Goal: Navigation & Orientation: Find specific page/section

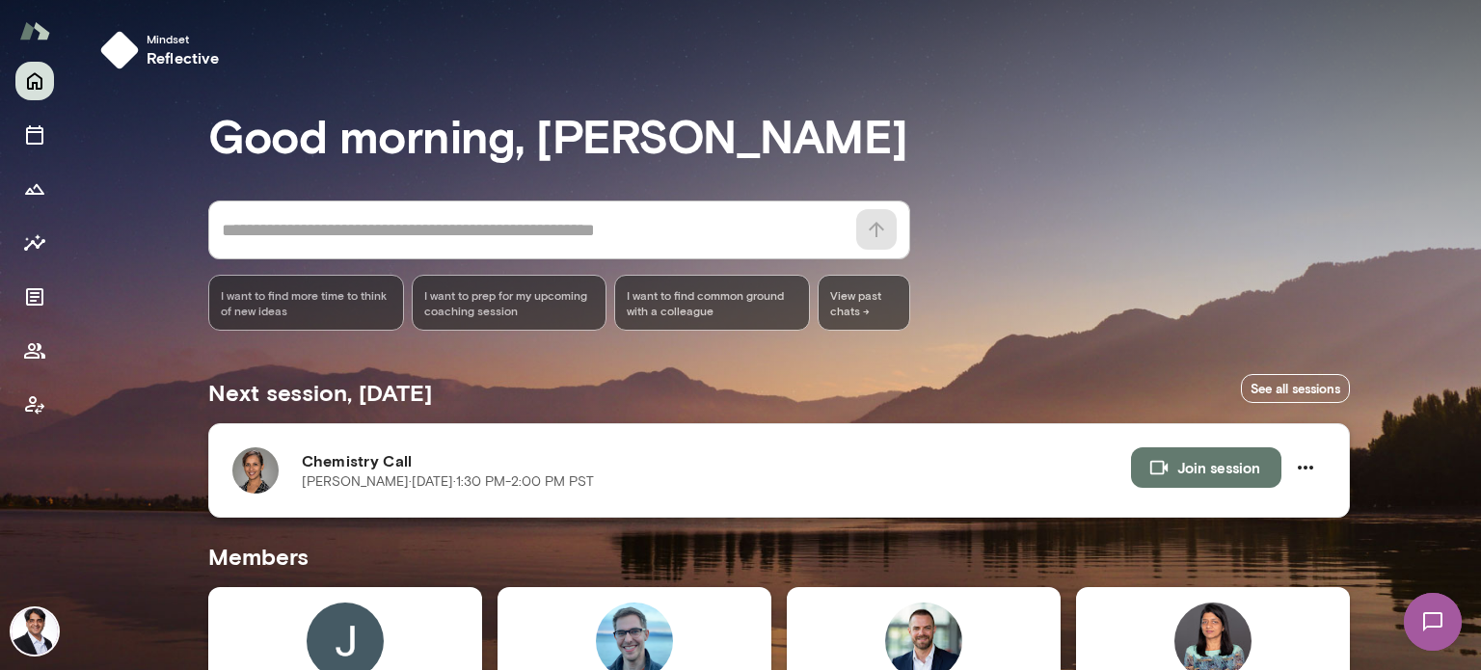
drag, startPoint x: 287, startPoint y: 482, endPoint x: 387, endPoint y: 496, distance: 101.3
click at [387, 496] on div "Chemistry Call [PERSON_NAME][DATE] · 1:30 PM-2:00 PM PST Join session" at bounding box center [778, 470] width 1141 height 94
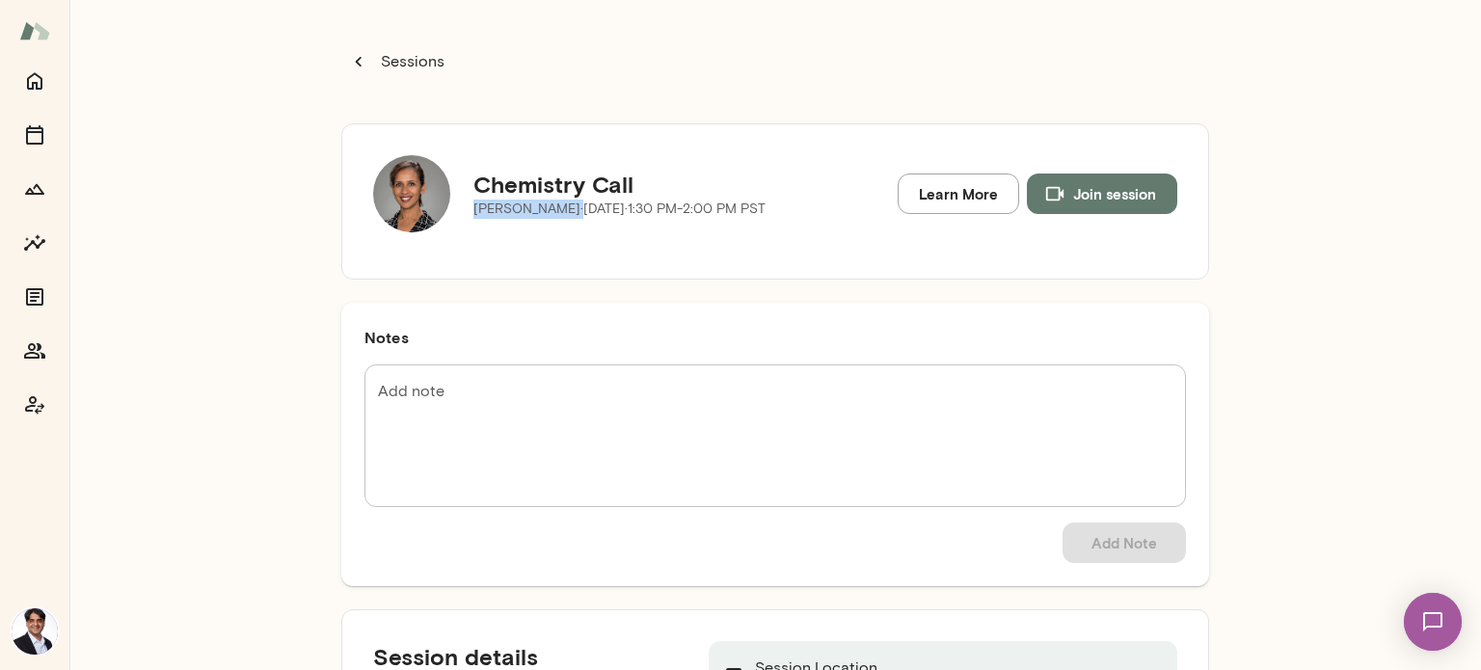
drag, startPoint x: 468, startPoint y: 215, endPoint x: 555, endPoint y: 222, distance: 87.0
click at [555, 222] on div "Chemistry Call [PERSON_NAME][DATE] · 1:30 PM-2:00 PM PST" at bounding box center [619, 193] width 292 height 77
copy p "[PERSON_NAME]"
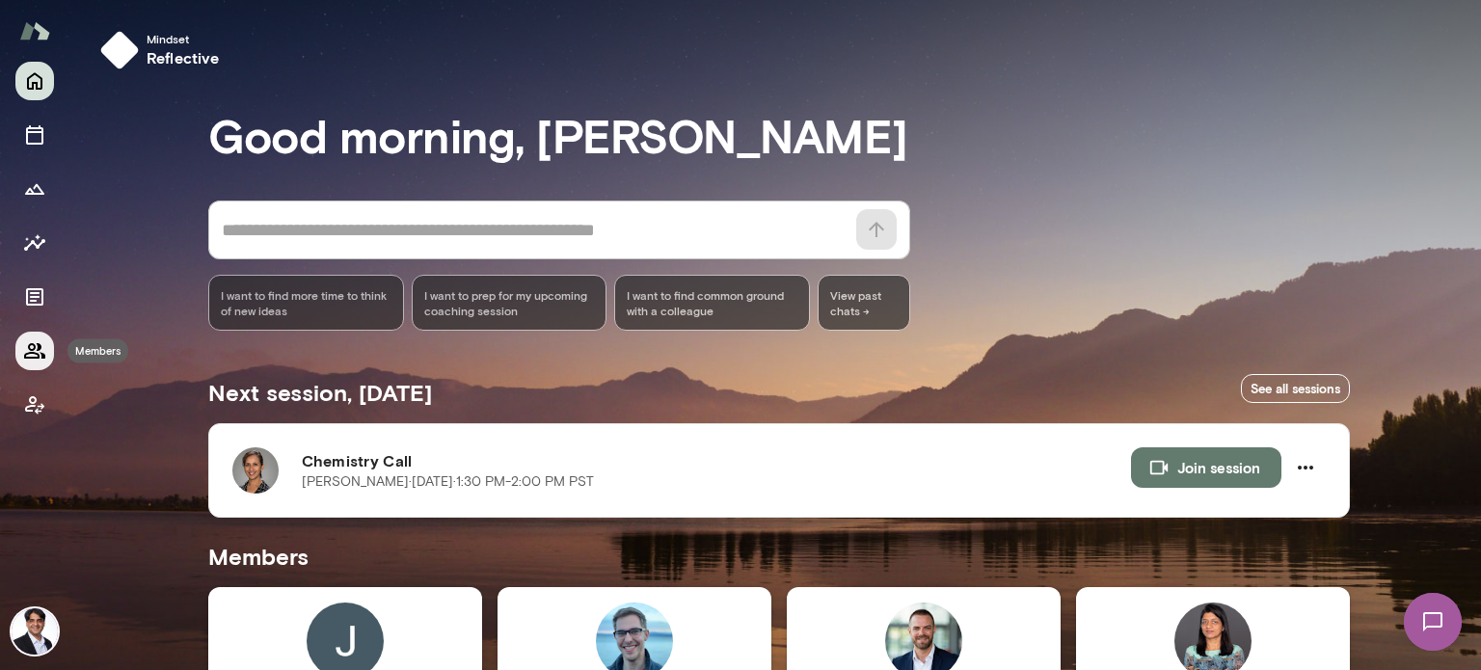
click at [42, 353] on icon "Members" at bounding box center [34, 350] width 21 height 15
